Goal: Check status: Check status

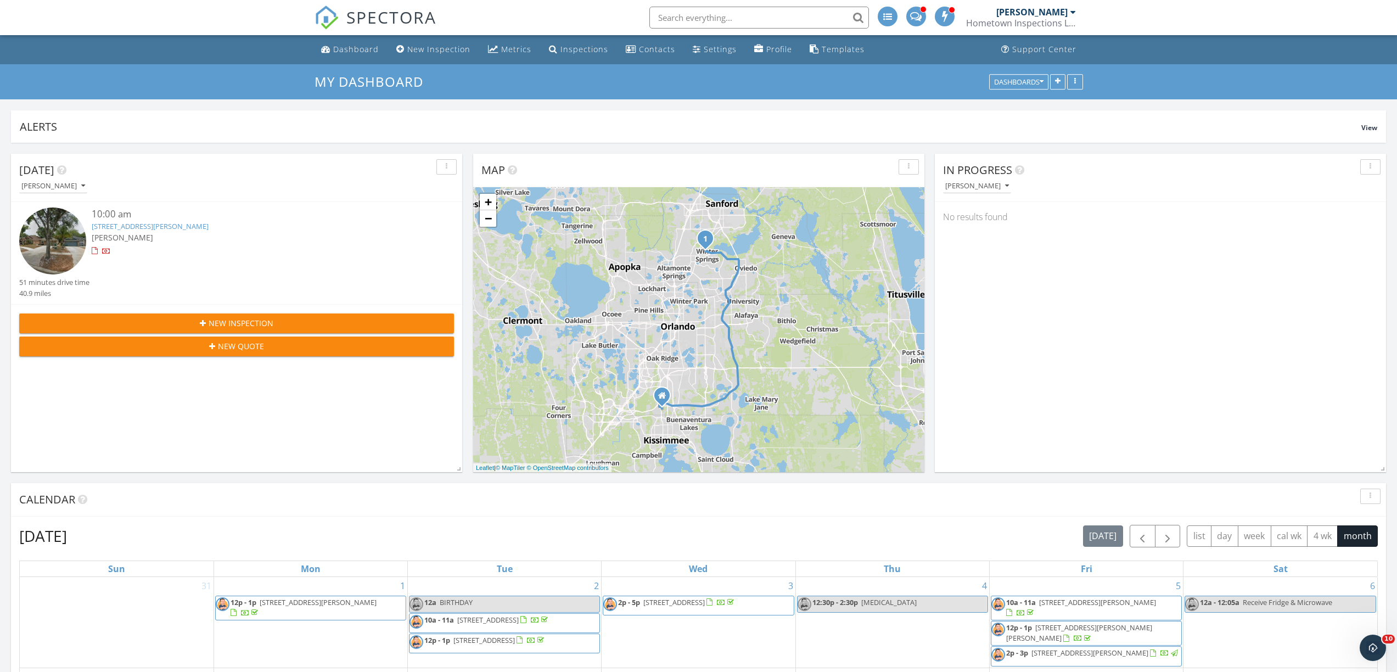
click at [690, 24] on input "text" at bounding box center [760, 18] width 220 height 22
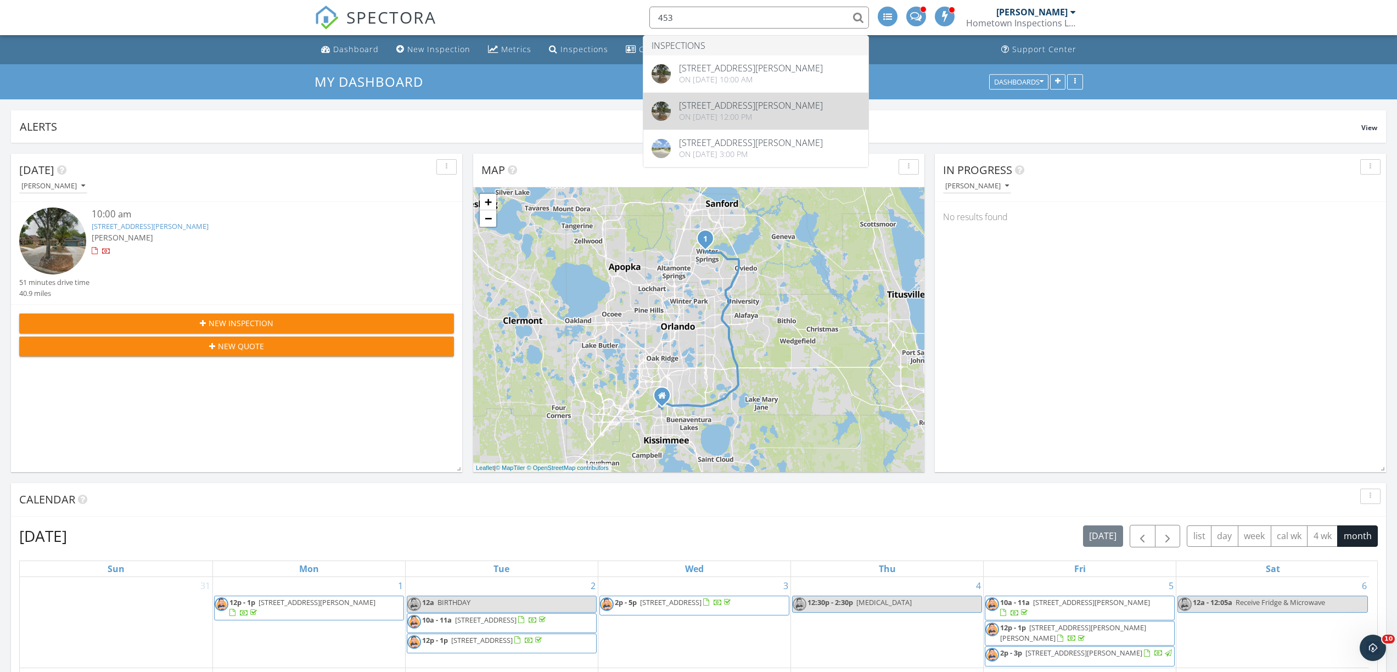
type input "453"
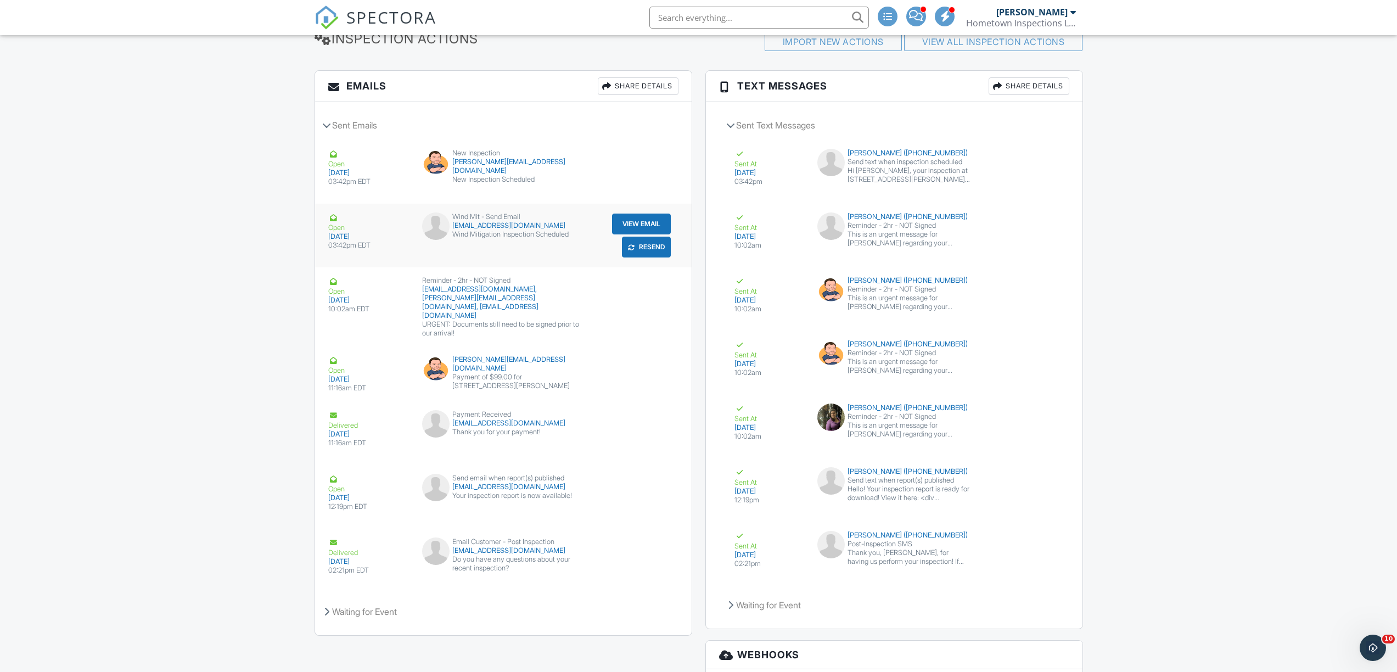
click at [645, 227] on button "View Email" at bounding box center [641, 224] width 59 height 21
